Goal: Communication & Community: Answer question/provide support

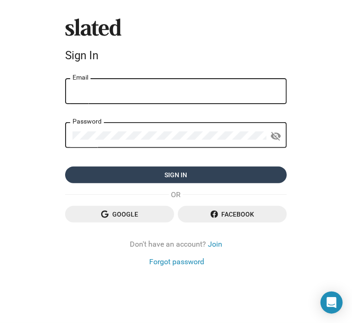
type input "[EMAIL_ADDRESS][DOMAIN_NAME]"
click at [178, 181] on span "Sign in" at bounding box center [176, 175] width 207 height 17
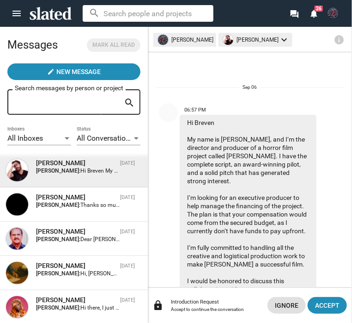
scroll to position [80, 0]
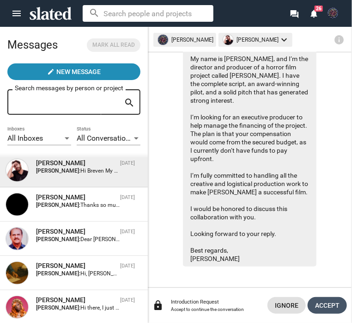
click at [326, 310] on span "Accept" at bounding box center [327, 305] width 25 height 17
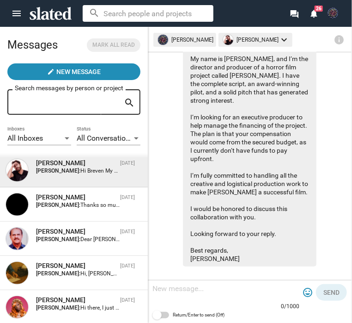
click at [239, 284] on textarea at bounding box center [226, 288] width 147 height 9
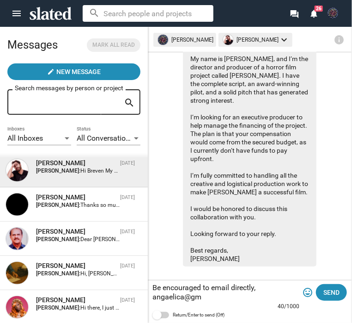
scroll to position [88, 0]
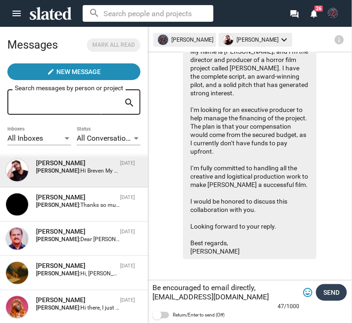
type textarea "Be encouraged to email directly, angaelica@gmail.com"
click at [331, 295] on span "Send" at bounding box center [332, 292] width 16 height 17
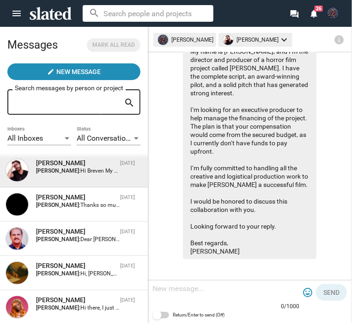
scroll to position [170, 0]
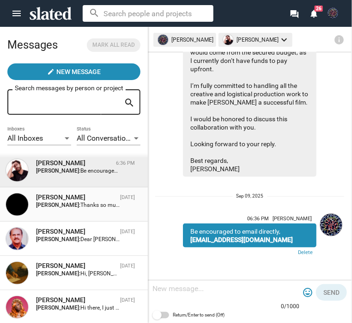
click at [53, 211] on div "Jessica Frew Sep 02 Breven Warren: Thanks so much for your interest, this proje…" at bounding box center [74, 204] width 137 height 23
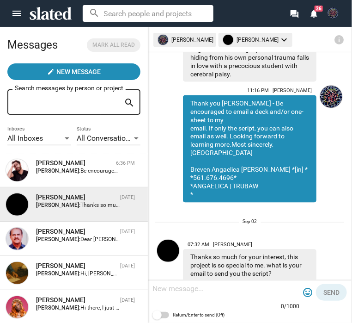
scroll to position [363, 0]
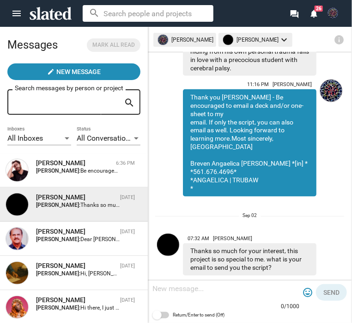
click at [253, 289] on textarea at bounding box center [226, 288] width 147 height 9
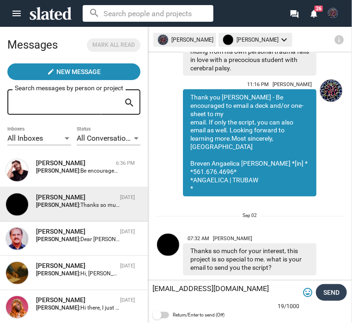
type textarea "[EMAIL_ADDRESS][DOMAIN_NAME]"
click at [329, 293] on span "Send" at bounding box center [332, 292] width 16 height 17
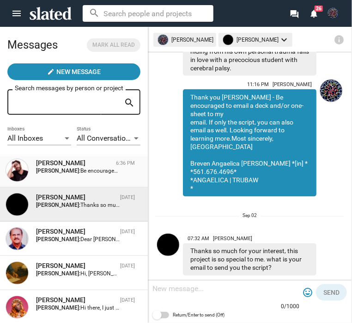
scroll to position [436, 0]
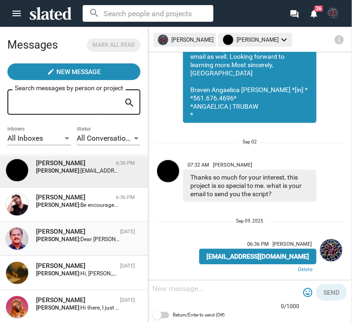
click at [62, 242] on strong "Breven Warren:" at bounding box center [58, 239] width 44 height 6
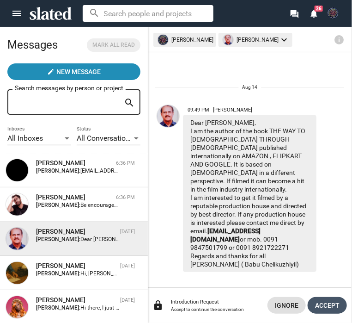
click at [329, 302] on span "Accept" at bounding box center [327, 305] width 25 height 17
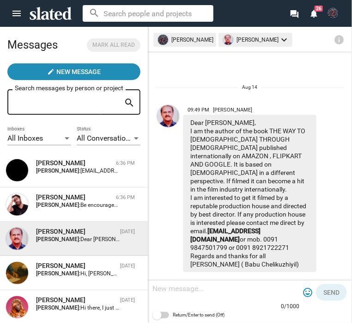
click at [225, 289] on textarea at bounding box center [226, 288] width 147 height 9
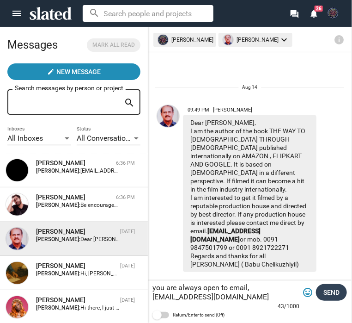
type textarea "you are always open to email, angaelica@gmail.com"
click at [330, 296] on span "Send" at bounding box center [332, 292] width 16 height 17
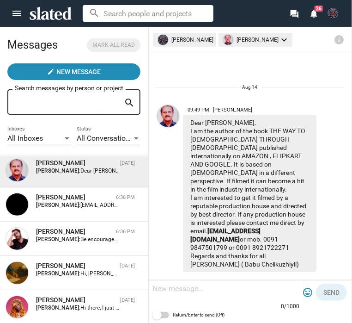
scroll to position [95, 0]
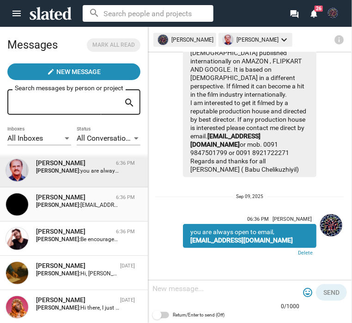
click at [72, 204] on strong "Breven Warren:" at bounding box center [58, 205] width 44 height 6
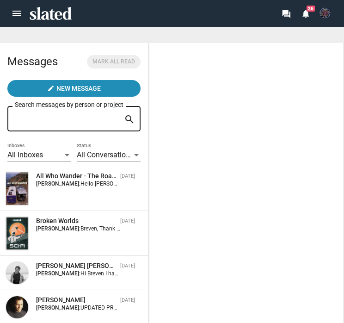
scroll to position [461, 0]
